Goal: Navigation & Orientation: Find specific page/section

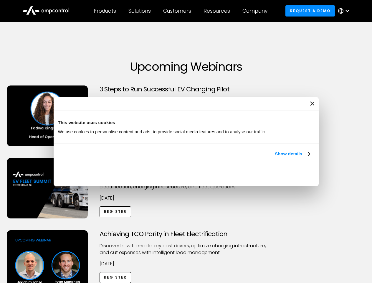
click at [275, 157] on link "Show details" at bounding box center [292, 153] width 35 height 7
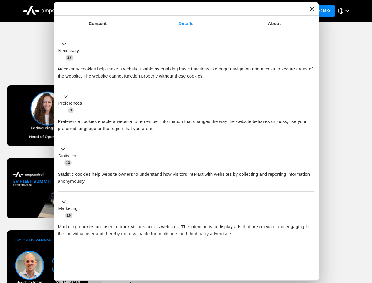
click at [311, 80] on div "Necessary cookies help make a website usable by enabling basic functions like p…" at bounding box center [186, 70] width 256 height 19
click at [366, 238] on div "Achieving TCO Parity in Fleet Electrification Discover how to model key cost dr…" at bounding box center [186, 276] width 370 height 93
click at [181, 11] on div "Customers" at bounding box center [177, 11] width 28 height 6
click at [105, 11] on div "Products" at bounding box center [105, 11] width 22 height 6
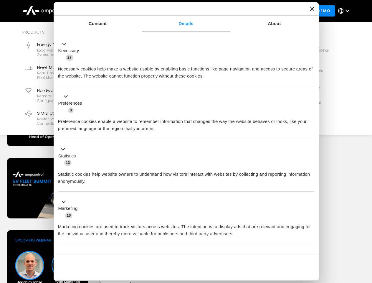
click at [140, 11] on div "Solutions" at bounding box center [139, 11] width 22 height 6
click at [178, 11] on div "Customers" at bounding box center [177, 11] width 28 height 6
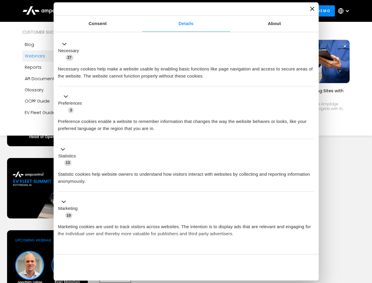
click at [218, 11] on div "Resources" at bounding box center [217, 11] width 27 height 6
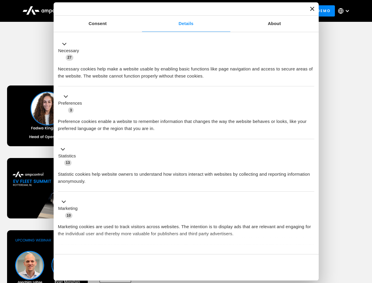
click at [257, 11] on div "Company" at bounding box center [255, 11] width 25 height 6
click at [345, 11] on div at bounding box center [347, 11] width 5 height 5
